Goal: Information Seeking & Learning: Learn about a topic

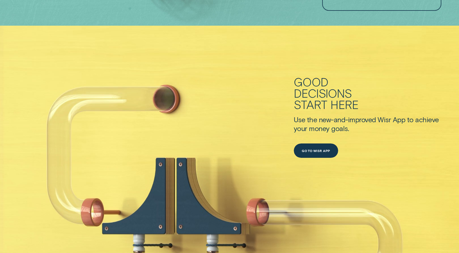
scroll to position [248, 0]
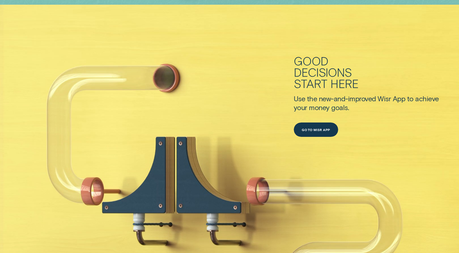
click at [300, 29] on div "Good decisions start here Use the new-and-improved Wisr App to achieve your mon…" at bounding box center [368, 97] width 148 height 184
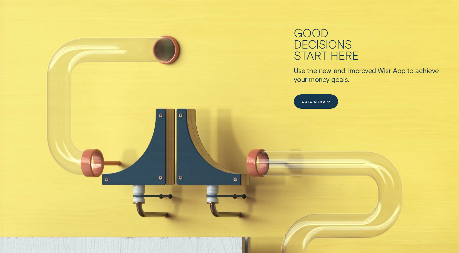
click at [297, 31] on div "Good" at bounding box center [311, 32] width 35 height 11
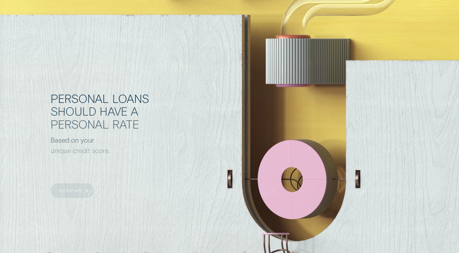
scroll to position [263, 0]
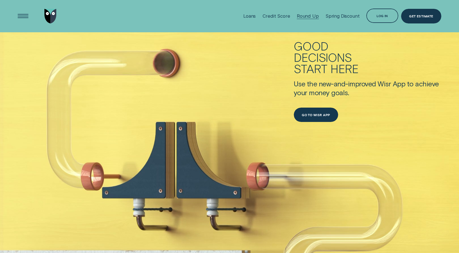
click at [314, 14] on div "Round Up" at bounding box center [308, 16] width 22 height 6
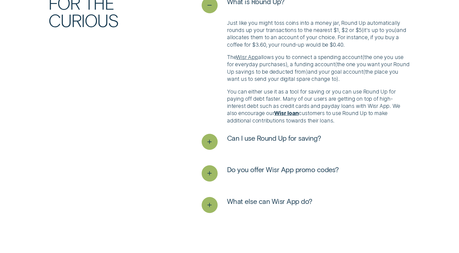
scroll to position [1273, 0]
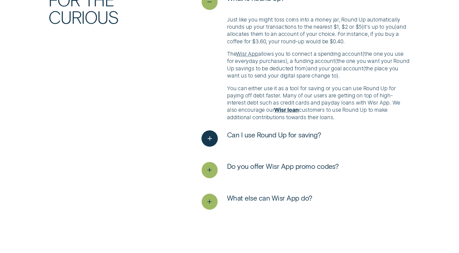
click at [217, 144] on div "See more" at bounding box center [209, 138] width 16 height 16
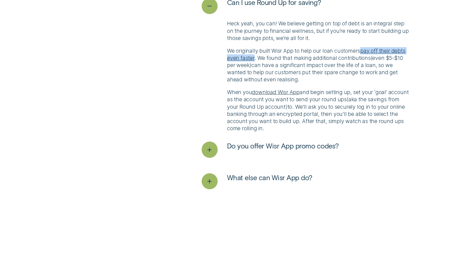
scroll to position [1406, 0]
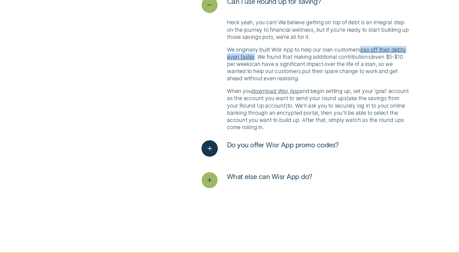
click at [211, 153] on icon "See more" at bounding box center [209, 148] width 8 height 9
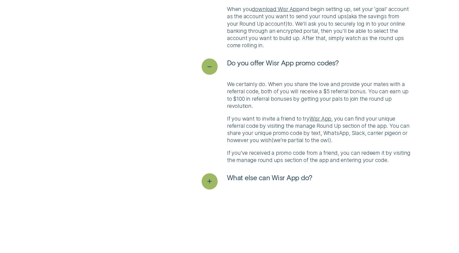
scroll to position [1502, 0]
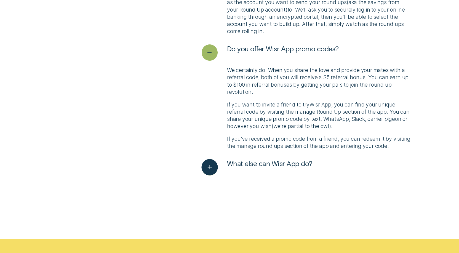
click at [214, 175] on div "See more" at bounding box center [209, 167] width 16 height 16
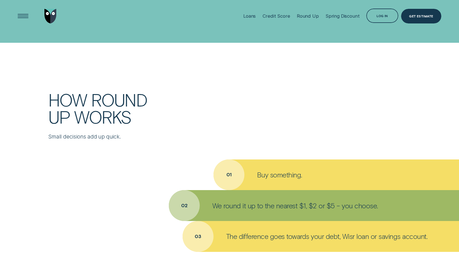
scroll to position [0, 0]
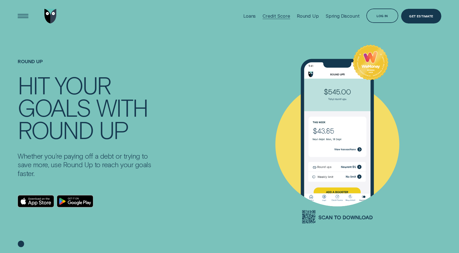
click at [285, 15] on div "Credit Score" at bounding box center [276, 16] width 28 height 6
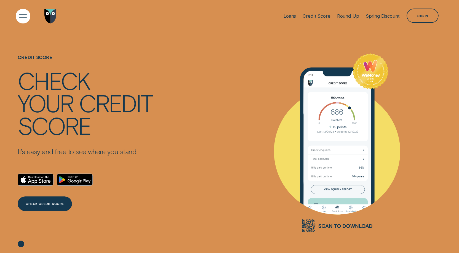
click at [20, 15] on div "Open Menu" at bounding box center [23, 16] width 20 height 20
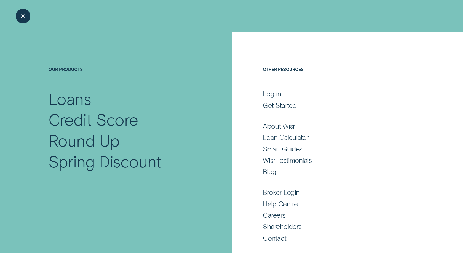
click at [94, 144] on div "Round Up" at bounding box center [84, 140] width 71 height 21
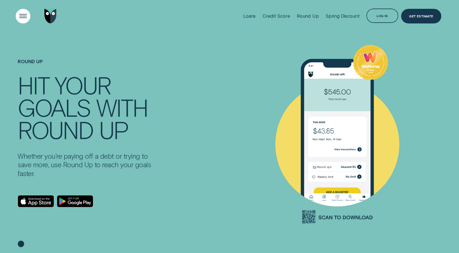
click at [22, 13] on div "Open Menu" at bounding box center [23, 16] width 20 height 20
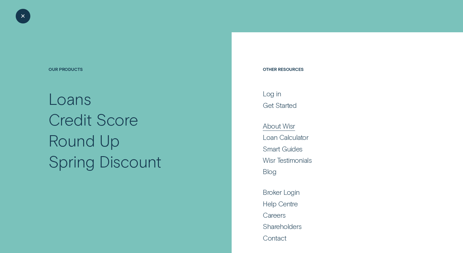
click at [276, 129] on div "About Wisr" at bounding box center [279, 126] width 32 height 9
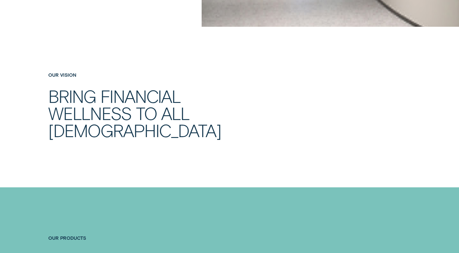
scroll to position [259, 0]
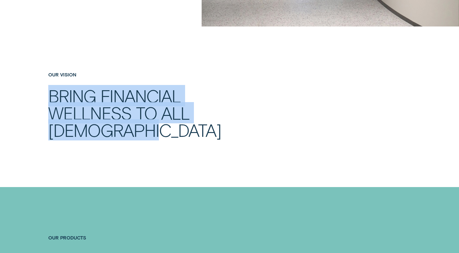
drag, startPoint x: 50, startPoint y: 96, endPoint x: 165, endPoint y: 132, distance: 119.6
click at [165, 132] on h2 "Bring financial wellness to all Australians" at bounding box center [152, 113] width 209 height 52
copy h2 "Bring financial wellness to all Australians"
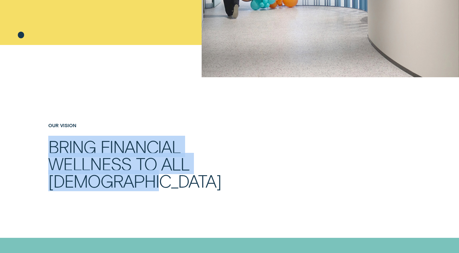
scroll to position [242, 0]
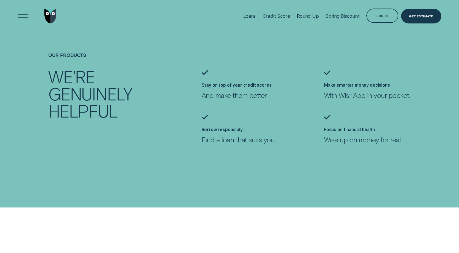
click at [267, 149] on ul "Stay on top of your credit scores And make them better. Make smarter money deci…" at bounding box center [321, 114] width 245 height 89
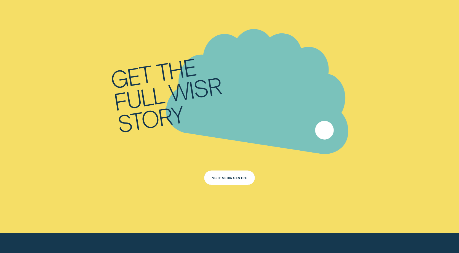
scroll to position [3011, 0]
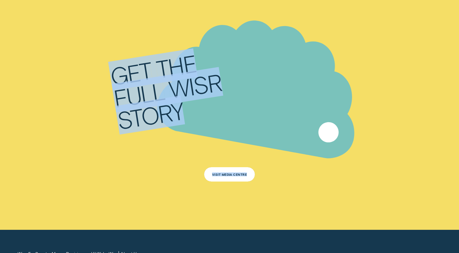
click at [180, 150] on div "Get the full Wisr story" at bounding box center [234, 79] width 269 height 212
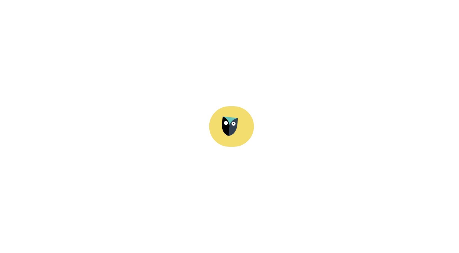
scroll to position [3161, 0]
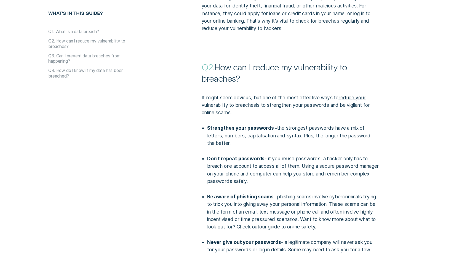
scroll to position [416, 0]
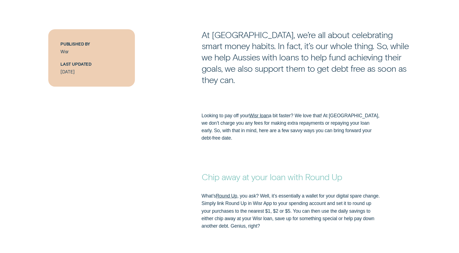
scroll to position [339, 0]
